Goal: Transaction & Acquisition: Purchase product/service

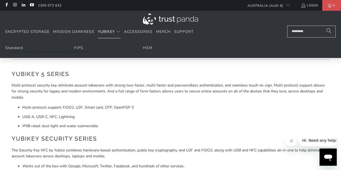
click at [115, 32] on summary "YubiKey" at bounding box center [109, 32] width 23 height 13
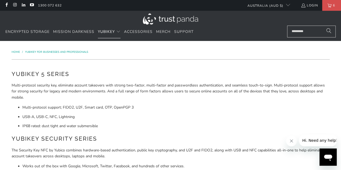
click at [153, 114] on li "USB-A, USB-C, NFC, Lightning" at bounding box center [175, 117] width 307 height 6
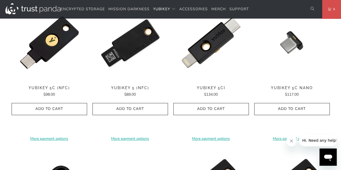
scroll to position [291, 0]
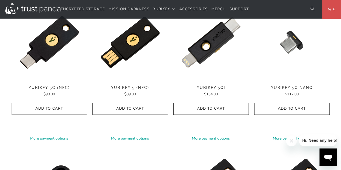
click at [51, 47] on img at bounding box center [49, 42] width 75 height 75
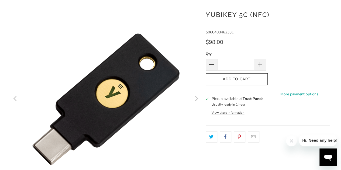
scroll to position [46, 0]
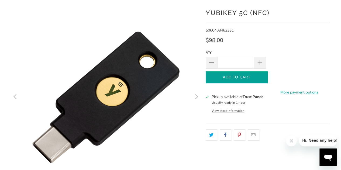
click at [240, 76] on icon "button" at bounding box center [236, 77] width 9 height 9
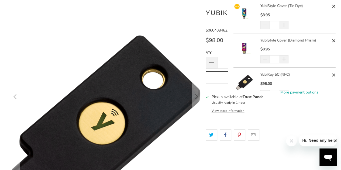
scroll to position [0, 0]
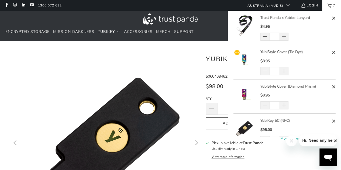
click at [328, 5] on link "7" at bounding box center [331, 5] width 19 height 11
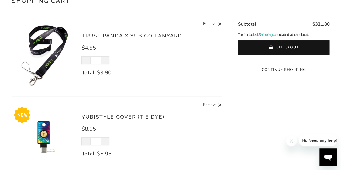
scroll to position [54, 0]
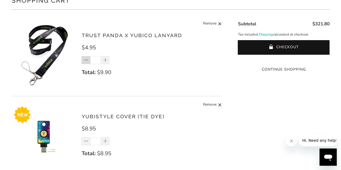
click at [85, 62] on span at bounding box center [86, 60] width 5 height 5
type input "*"
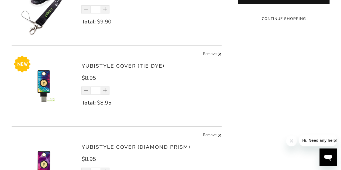
scroll to position [104, 0]
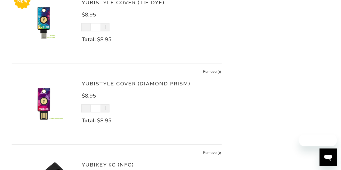
scroll to position [170, 0]
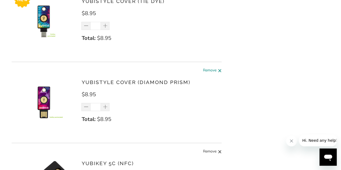
click at [218, 71] on span at bounding box center [220, 70] width 4 height 7
type input "*"
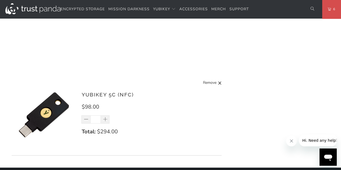
scroll to position [239, 0]
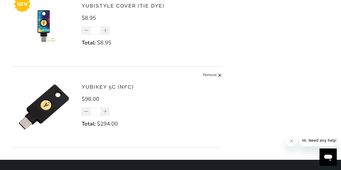
scroll to position [168, 0]
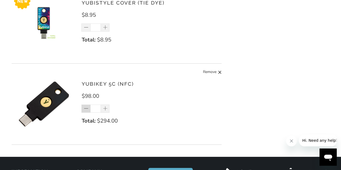
click at [85, 109] on span at bounding box center [86, 108] width 5 height 5
type input "*"
click at [85, 109] on div "*" at bounding box center [98, 109] width 35 height 8
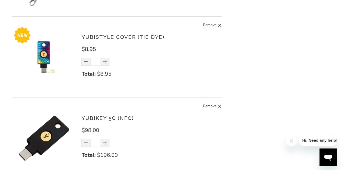
scroll to position [134, 0]
click at [84, 140] on span at bounding box center [86, 142] width 5 height 5
type input "*"
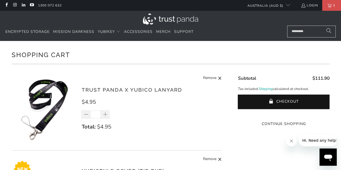
drag, startPoint x: 330, startPoint y: 78, endPoint x: 314, endPoint y: 78, distance: 16.7
click at [314, 78] on span "$111.90" at bounding box center [320, 78] width 17 height 6
drag, startPoint x: 312, startPoint y: 78, endPoint x: 328, endPoint y: 78, distance: 16.4
click at [328, 78] on span "$111.90" at bounding box center [320, 78] width 17 height 6
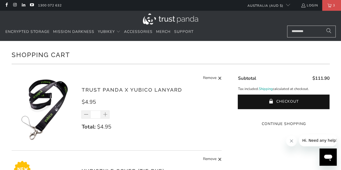
copy span "$111.90"
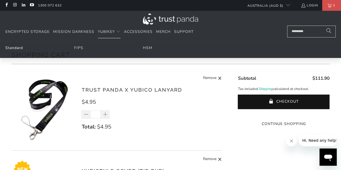
click at [21, 47] on link "Standard" at bounding box center [14, 47] width 18 height 5
